Goal: Task Accomplishment & Management: Manage account settings

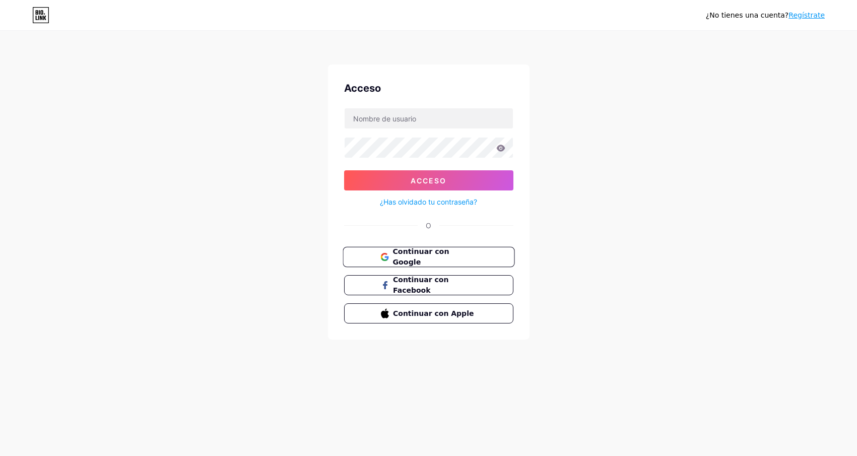
click at [449, 253] on font "Continuar con Google" at bounding box center [421, 256] width 56 height 19
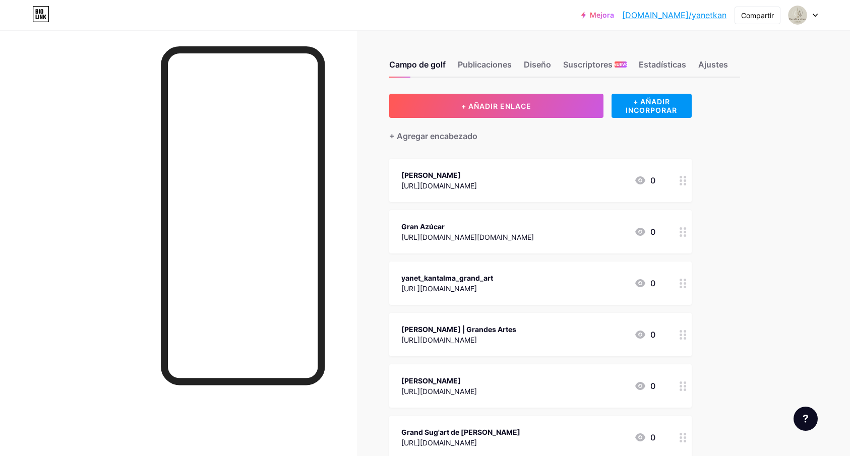
click at [686, 182] on icon at bounding box center [682, 181] width 7 height 10
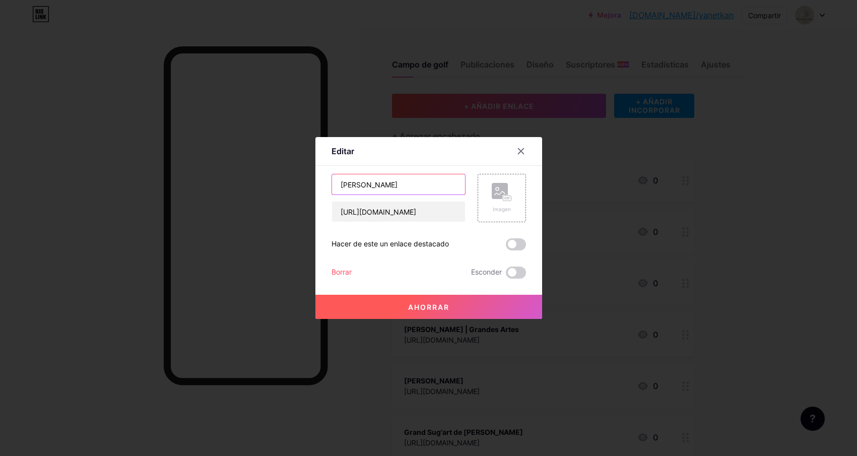
click at [401, 185] on input "[PERSON_NAME]" at bounding box center [398, 184] width 133 height 20
type input "[PERSON_NAME] (instagram Cantante)"
click at [448, 306] on button "Ahorrar" at bounding box center [429, 307] width 227 height 24
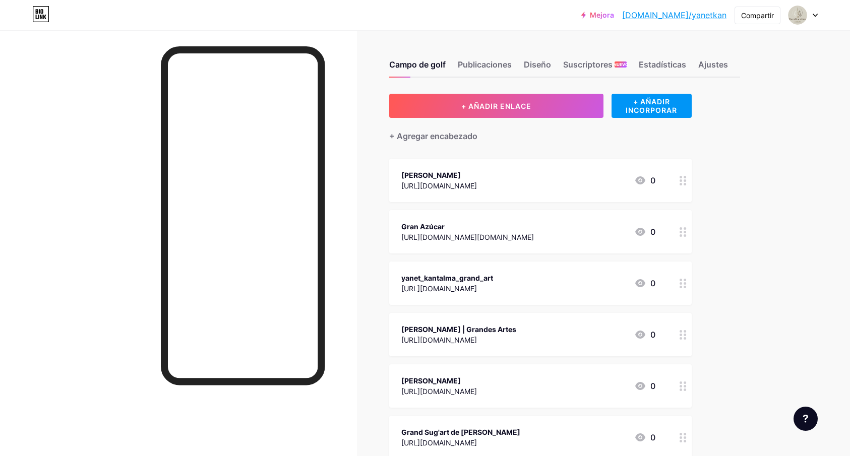
click at [686, 234] on icon at bounding box center [682, 232] width 7 height 10
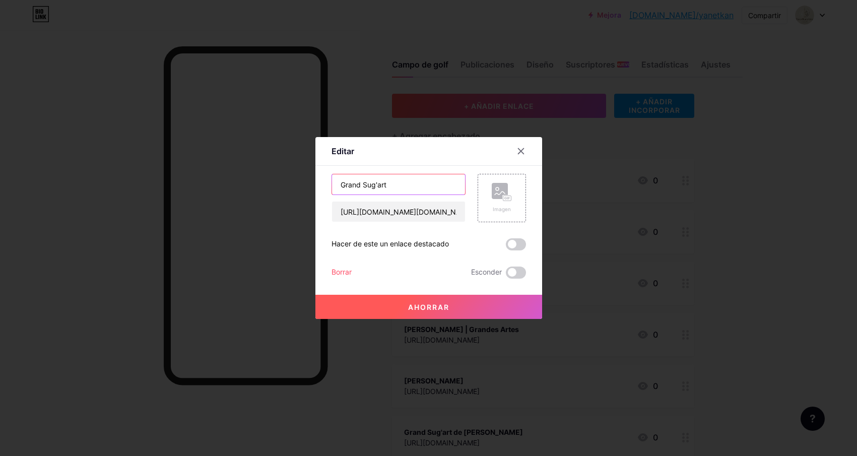
click at [392, 182] on input "Grand Sug'art" at bounding box center [398, 184] width 133 height 20
type input "Grand Sug'art (Instagram Repostería)"
click at [433, 310] on font "Ahorrar" at bounding box center [428, 307] width 41 height 9
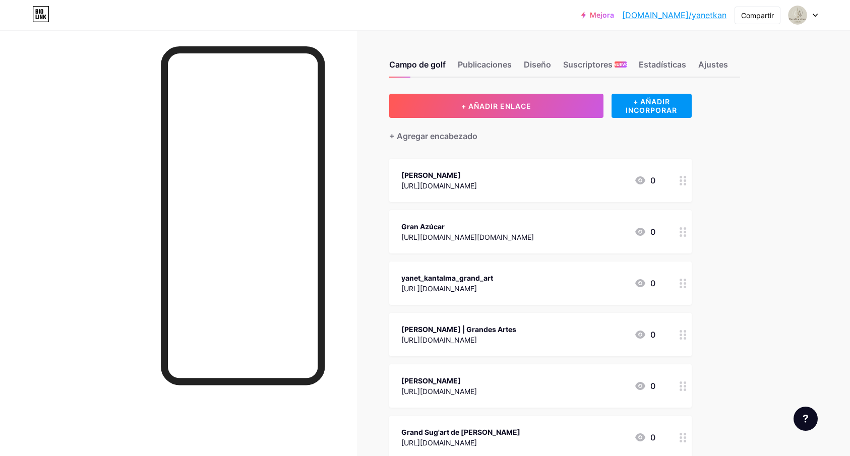
click at [686, 286] on icon at bounding box center [682, 284] width 7 height 10
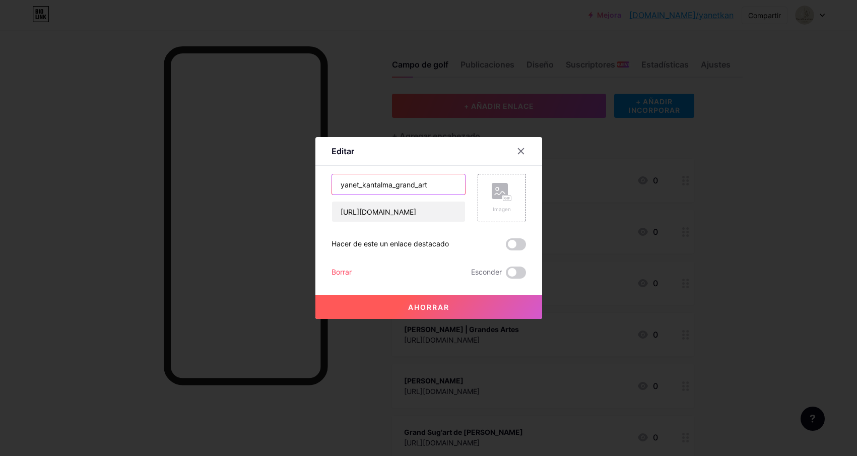
click at [438, 184] on input "yanet_kantalma_grand_art" at bounding box center [398, 184] width 133 height 20
type input "yanet_kantalma_grand_art (Tik Tok)"
click at [447, 307] on button "Ahorrar" at bounding box center [429, 307] width 227 height 24
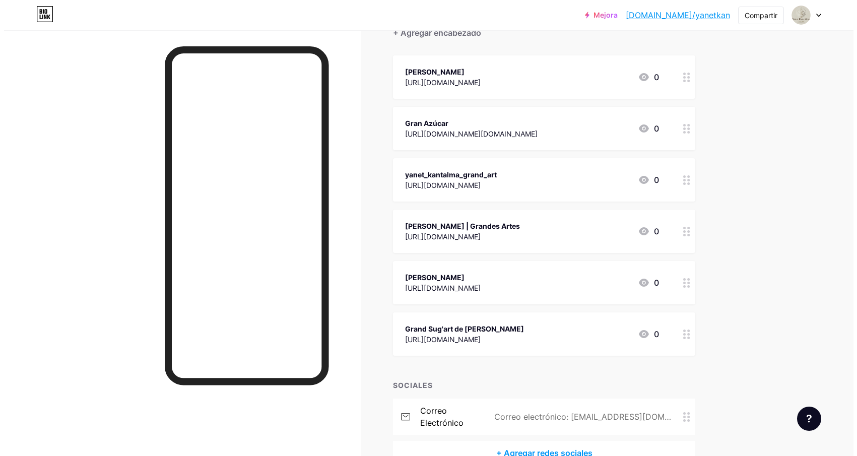
scroll to position [162, 0]
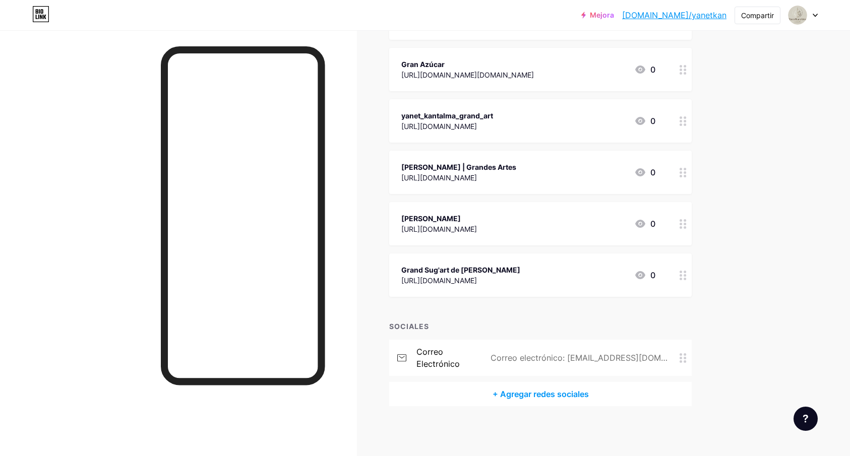
click at [686, 177] on div at bounding box center [682, 172] width 17 height 43
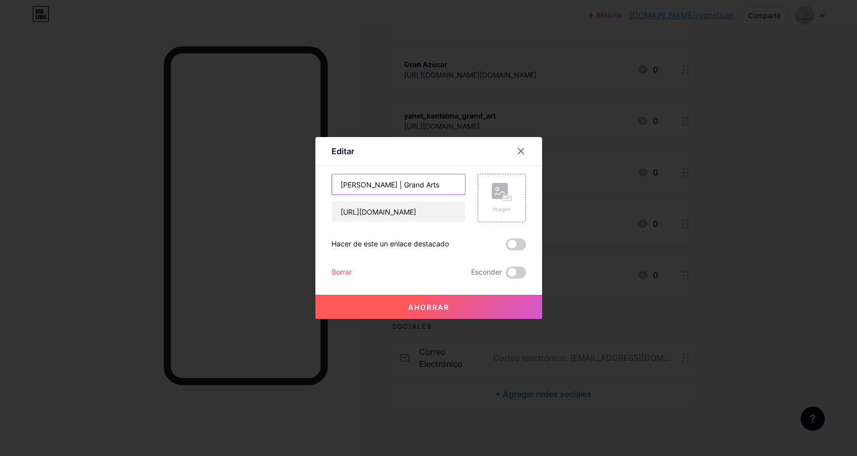
click at [437, 183] on input "[PERSON_NAME] | Grand Arts" at bounding box center [398, 184] width 133 height 20
type input "[PERSON_NAME] | Grand Arts (Youtube)"
click at [442, 305] on font "Ahorrar" at bounding box center [428, 307] width 41 height 9
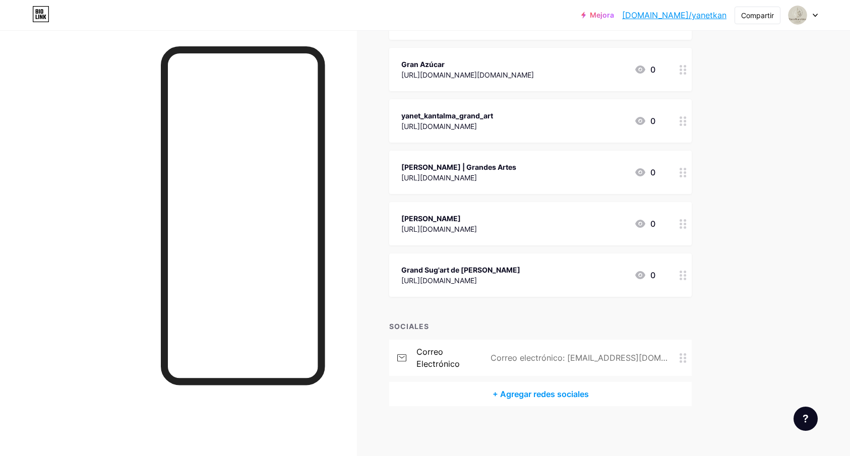
click at [686, 226] on circle at bounding box center [684, 227] width 3 height 3
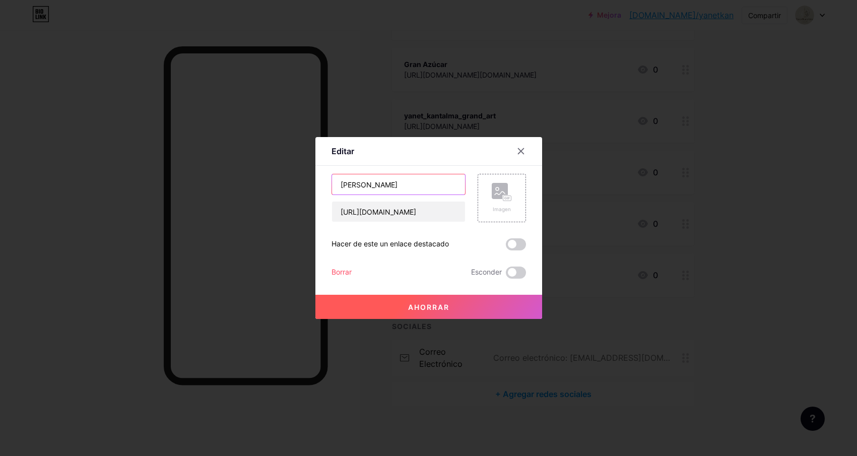
click at [401, 187] on input "[PERSON_NAME]" at bounding box center [398, 184] width 133 height 20
click at [427, 185] on input "[PERSON_NAME] (Facebook)" at bounding box center [398, 184] width 133 height 20
type input "[PERSON_NAME] (Facebook Personal))"
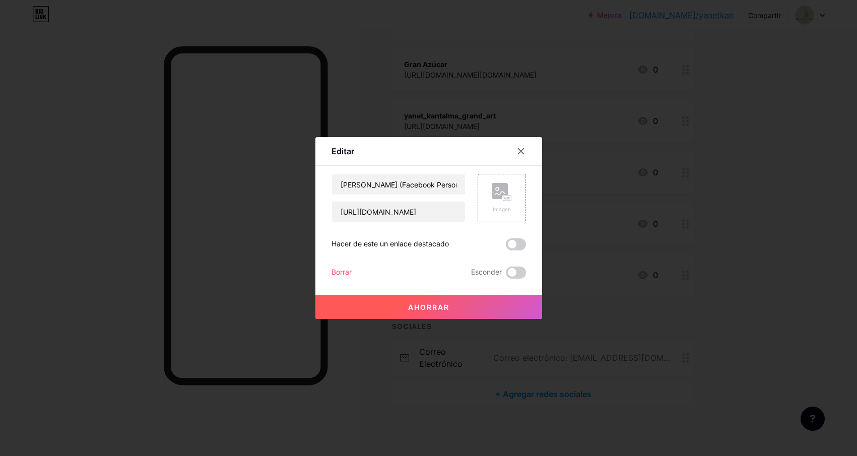
click at [426, 306] on font "Ahorrar" at bounding box center [428, 307] width 41 height 9
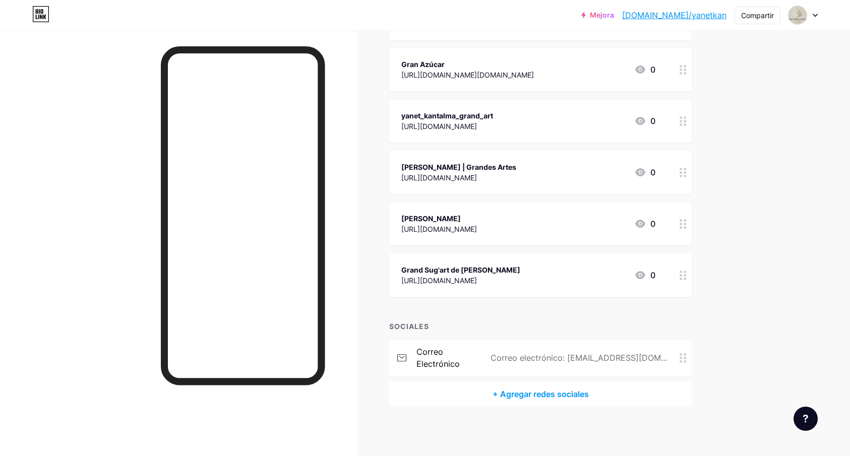
click at [676, 276] on div "Grand Sug'art de [PERSON_NAME] [URL][DOMAIN_NAME] 0" at bounding box center [540, 275] width 302 height 43
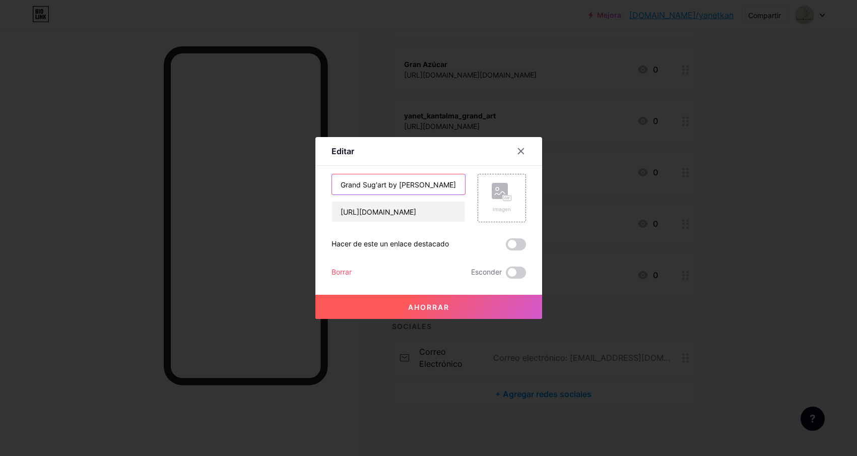
click at [451, 184] on input "Grand Sug'art by [PERSON_NAME]" at bounding box center [398, 184] width 133 height 20
type input "Grand Sug'art by [PERSON_NAME] (Facebook Repostería)"
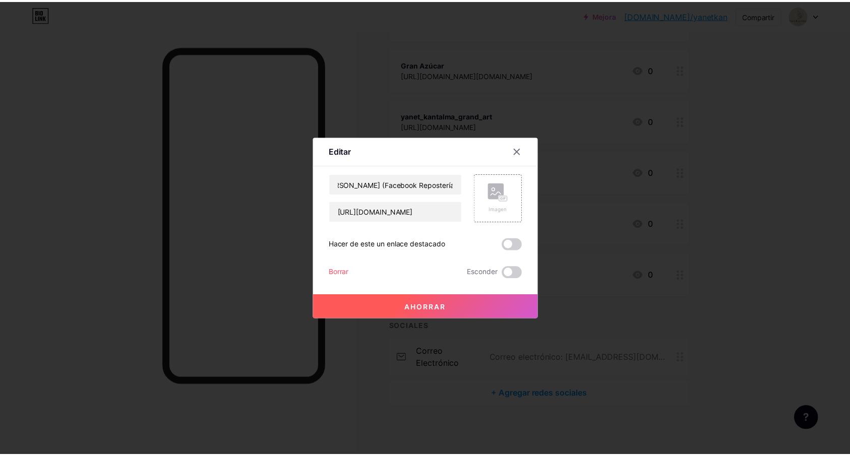
scroll to position [0, 0]
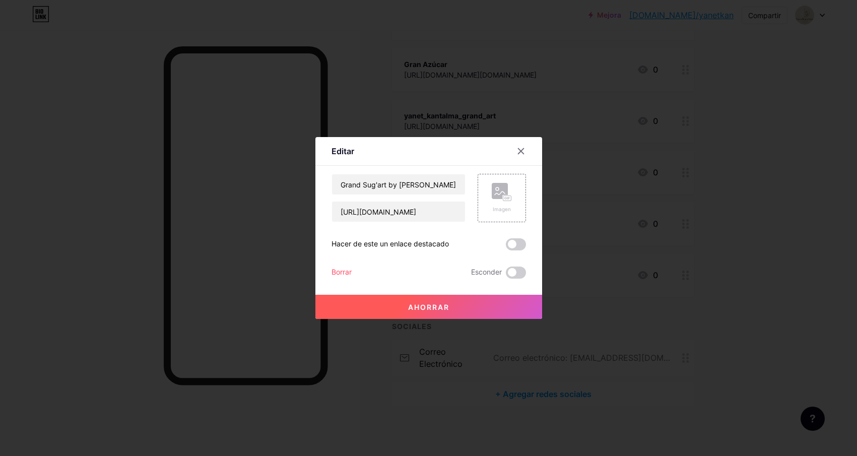
click at [442, 308] on font "Ahorrar" at bounding box center [428, 307] width 41 height 9
